Goal: Find specific page/section: Find specific page/section

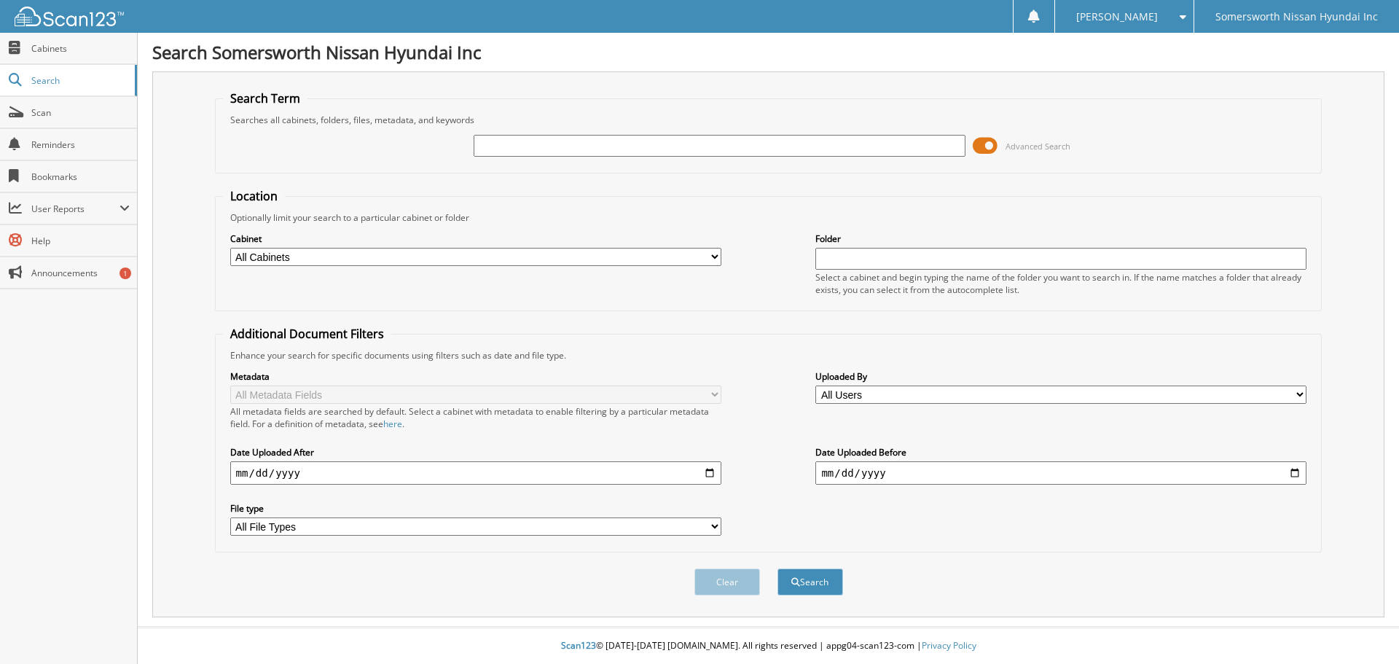
click at [503, 149] on input "text" at bounding box center [719, 146] width 491 height 22
type input "P7253"
click at [777, 568] on button "Search" at bounding box center [810, 581] width 66 height 27
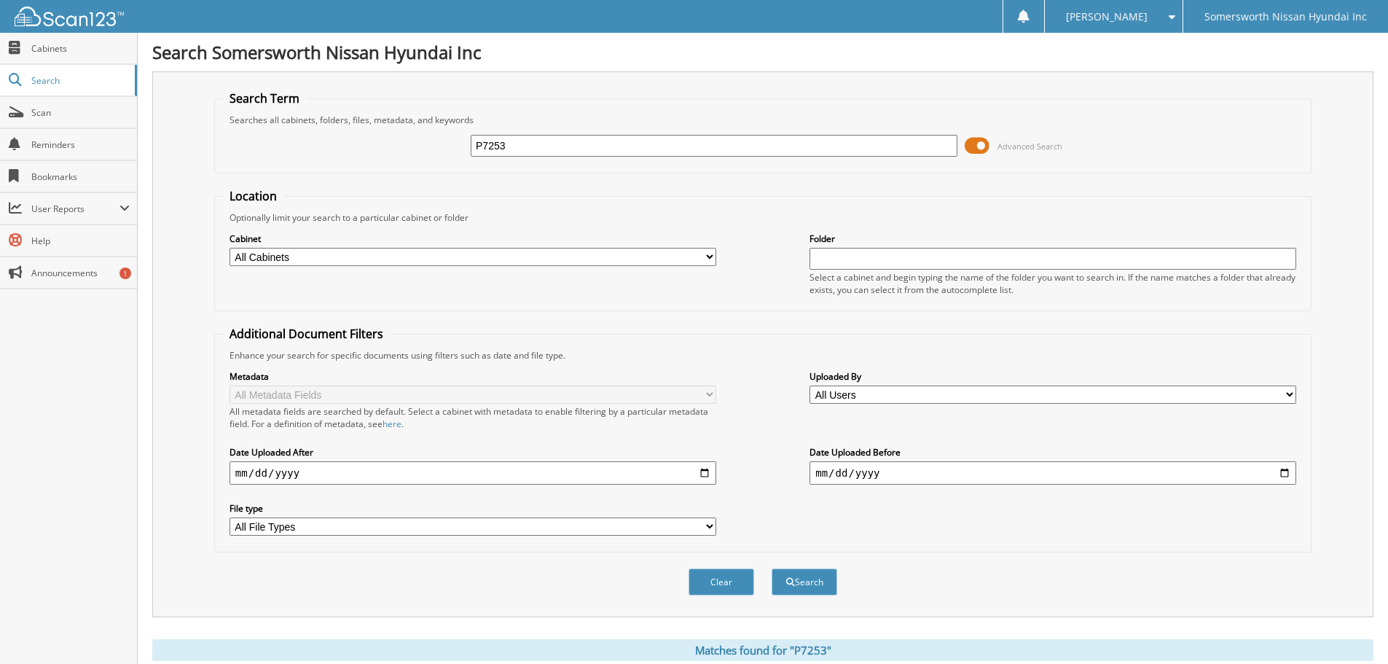
click at [533, 152] on input "P7253" at bounding box center [714, 146] width 487 height 22
type input "P"
click at [490, 147] on input "text" at bounding box center [714, 146] width 487 height 22
type input "P4253"
click at [772, 568] on button "Search" at bounding box center [805, 581] width 66 height 27
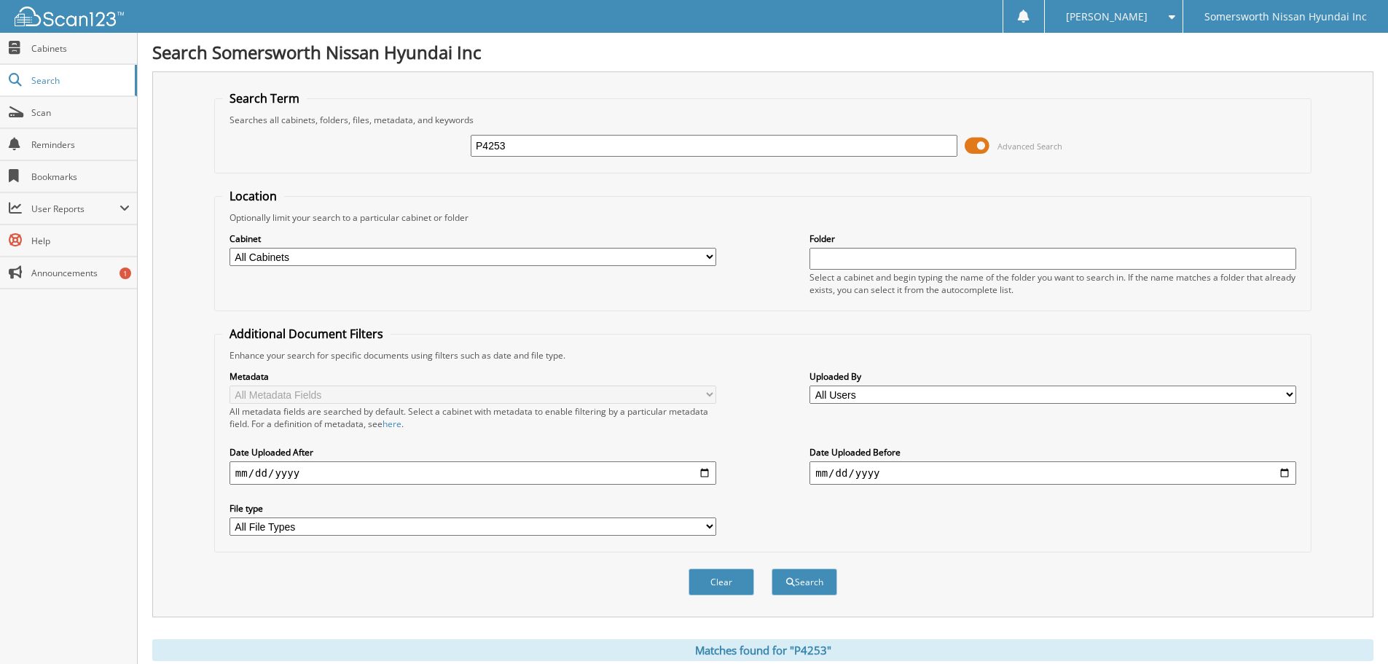
click at [491, 146] on input "P4253" at bounding box center [714, 146] width 487 height 22
type input "P7253"
click at [772, 568] on button "Search" at bounding box center [805, 581] width 66 height 27
drag, startPoint x: 516, startPoint y: 144, endPoint x: 393, endPoint y: 156, distance: 123.0
click at [393, 156] on div "P7253 Advanced Search" at bounding box center [762, 145] width 1081 height 39
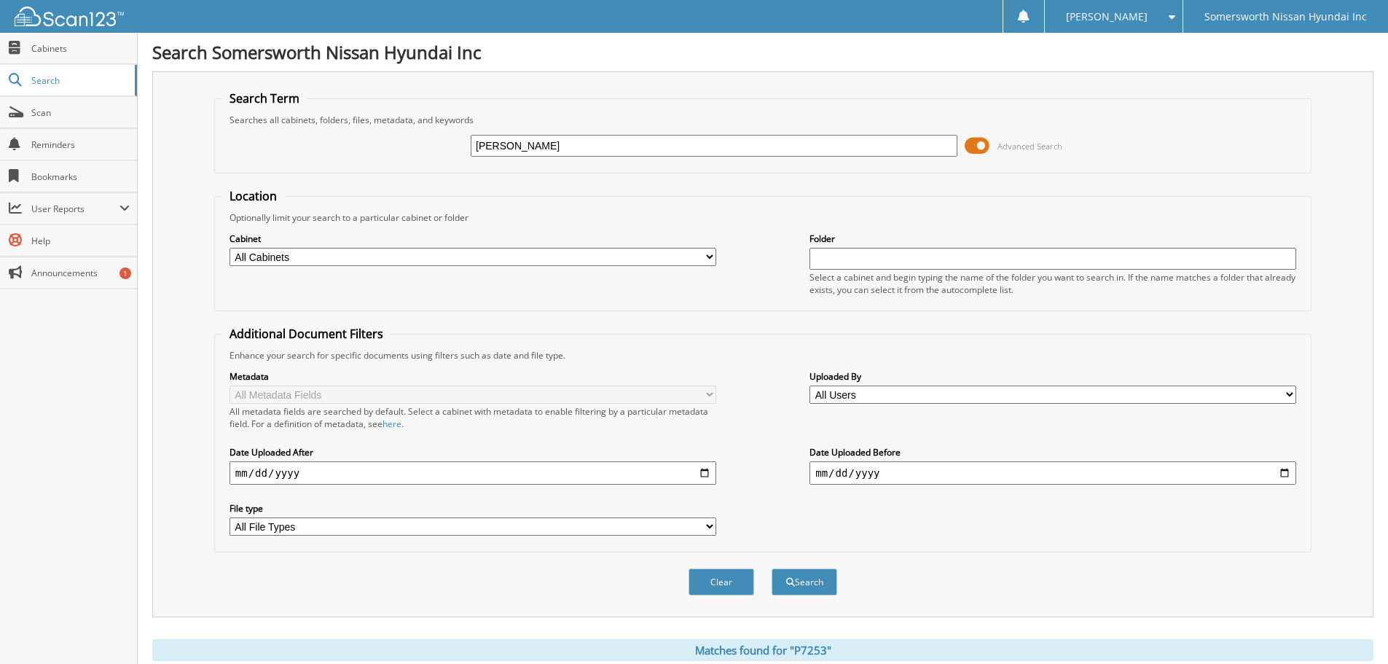
type input "[PERSON_NAME]"
click at [772, 568] on button "Search" at bounding box center [805, 581] width 66 height 27
